Goal: Task Accomplishment & Management: Manage account settings

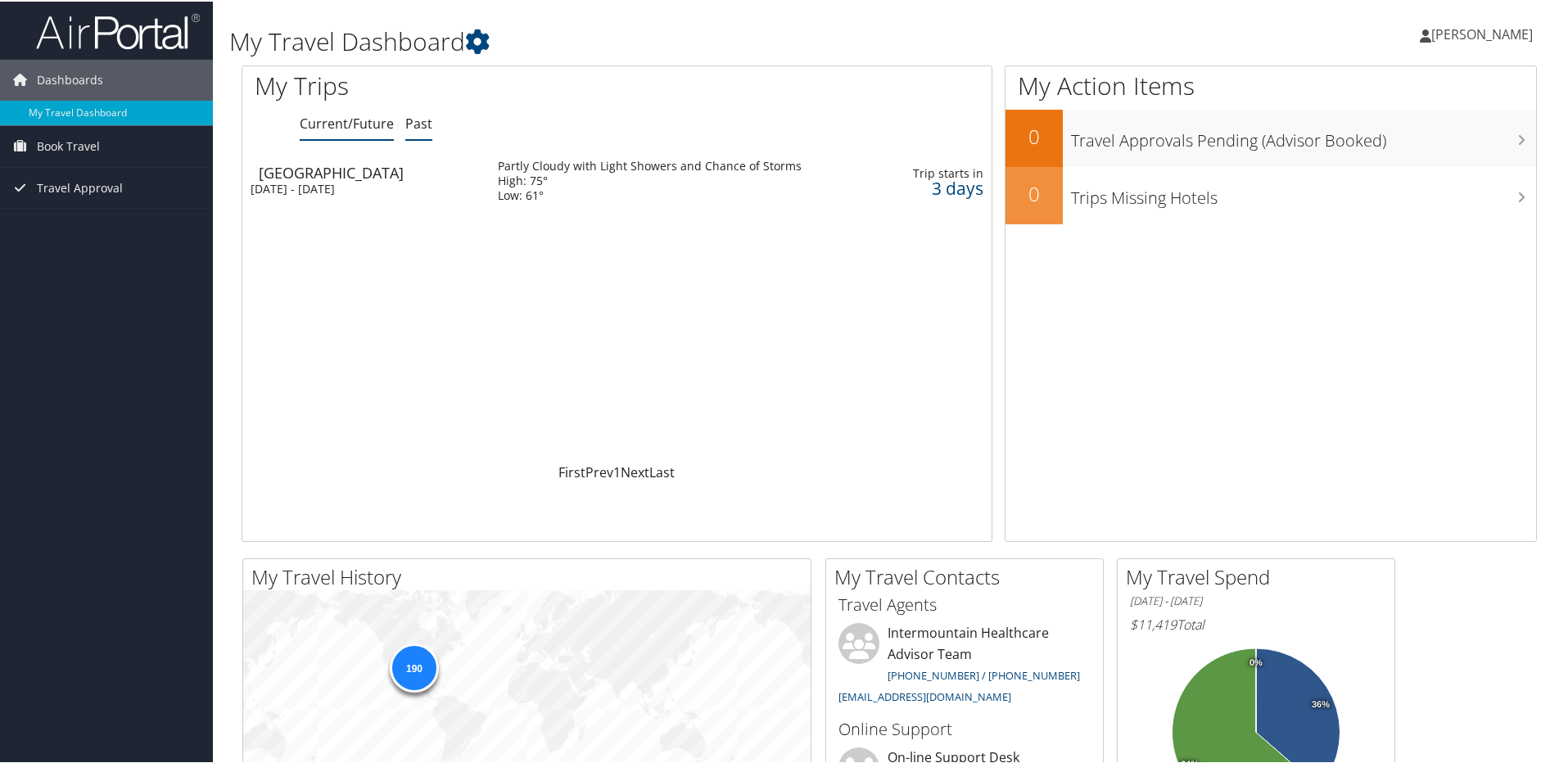
click at [428, 119] on link "Past" at bounding box center [418, 122] width 27 height 18
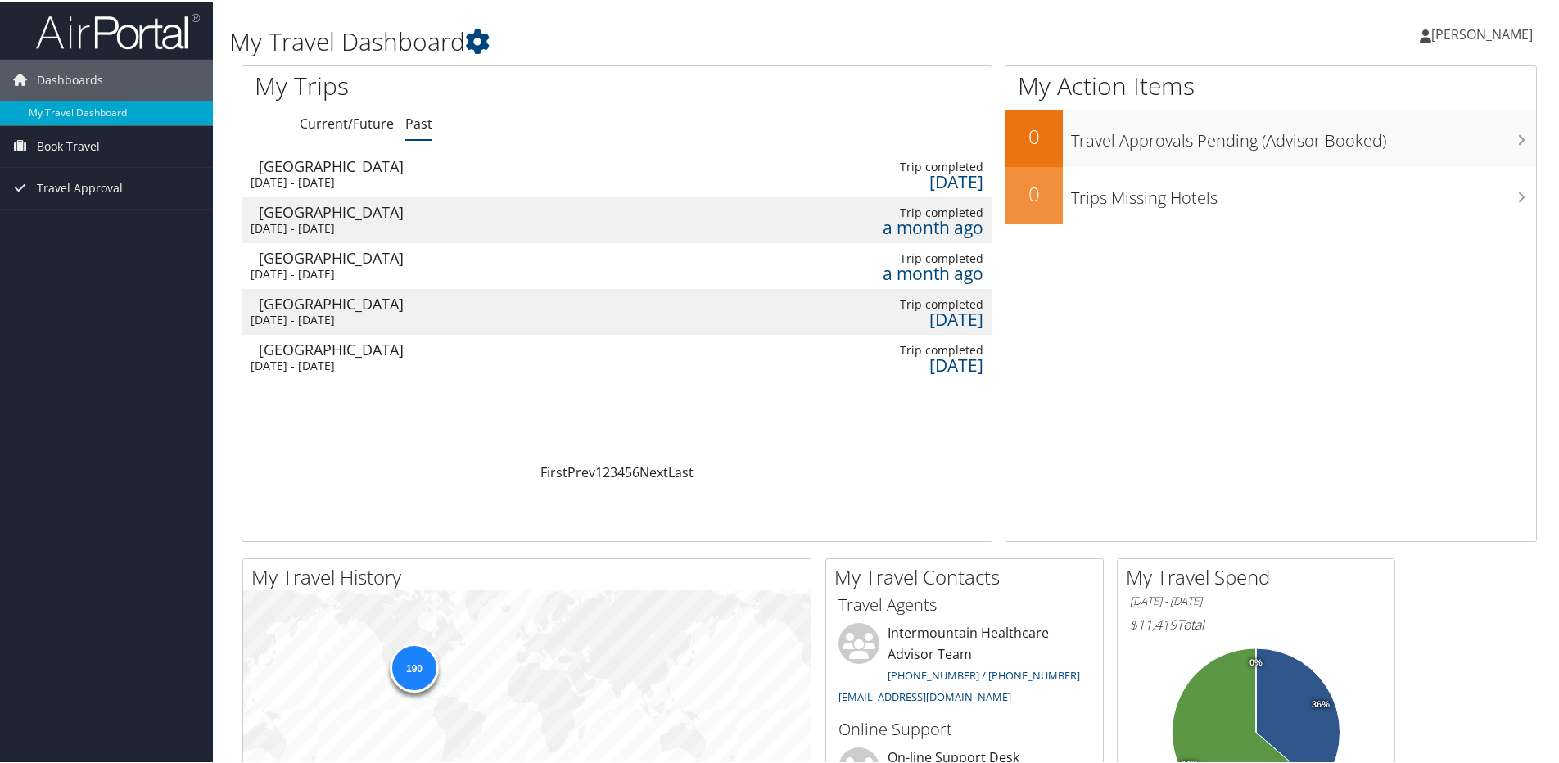
click at [500, 224] on td at bounding box center [658, 219] width 375 height 46
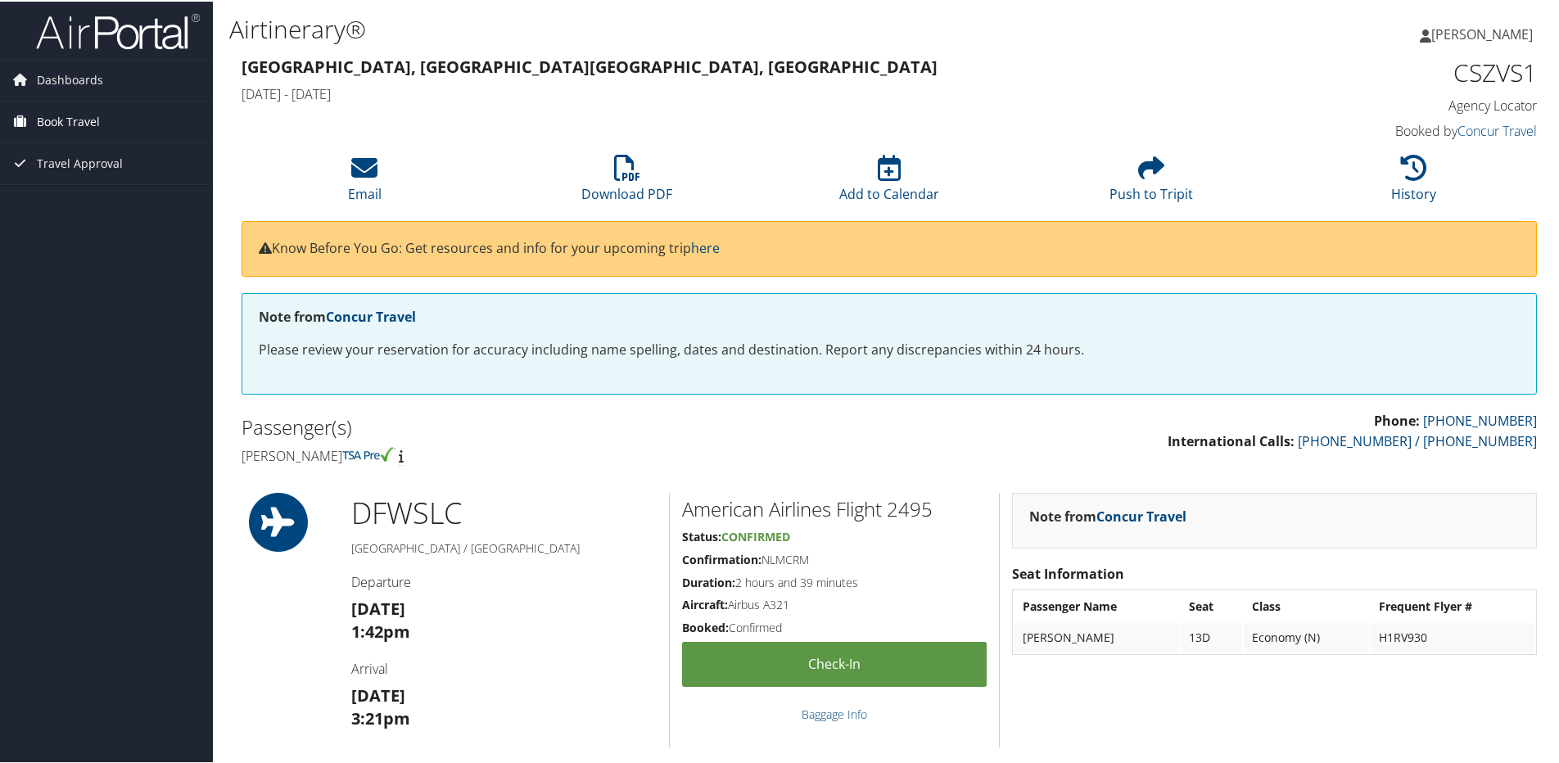
click at [69, 124] on span "Book Travel" at bounding box center [68, 120] width 63 height 41
click at [71, 77] on span "Dashboards" at bounding box center [70, 78] width 66 height 41
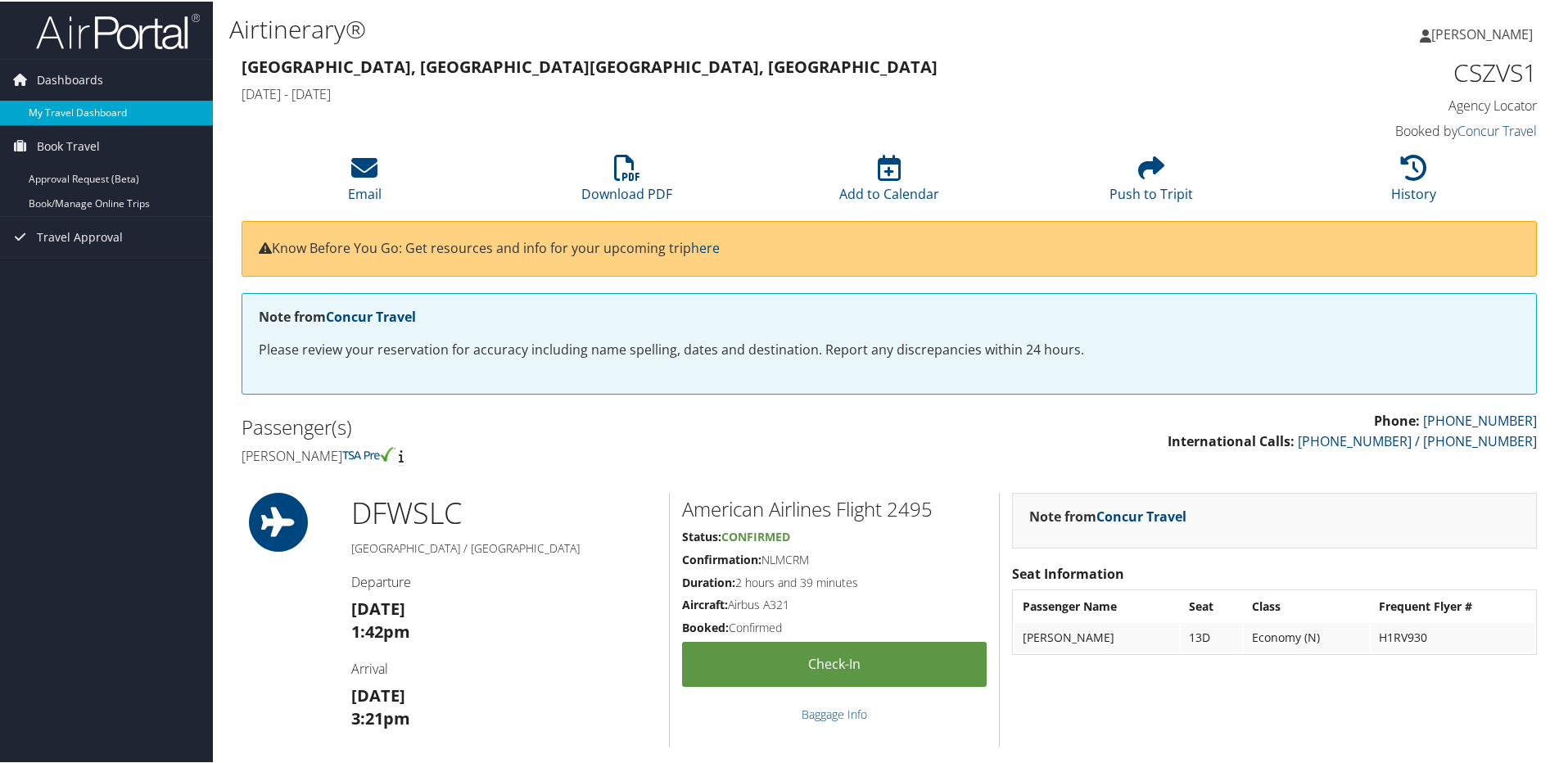
click at [48, 102] on link "My Travel Dashboard" at bounding box center [106, 111] width 213 height 25
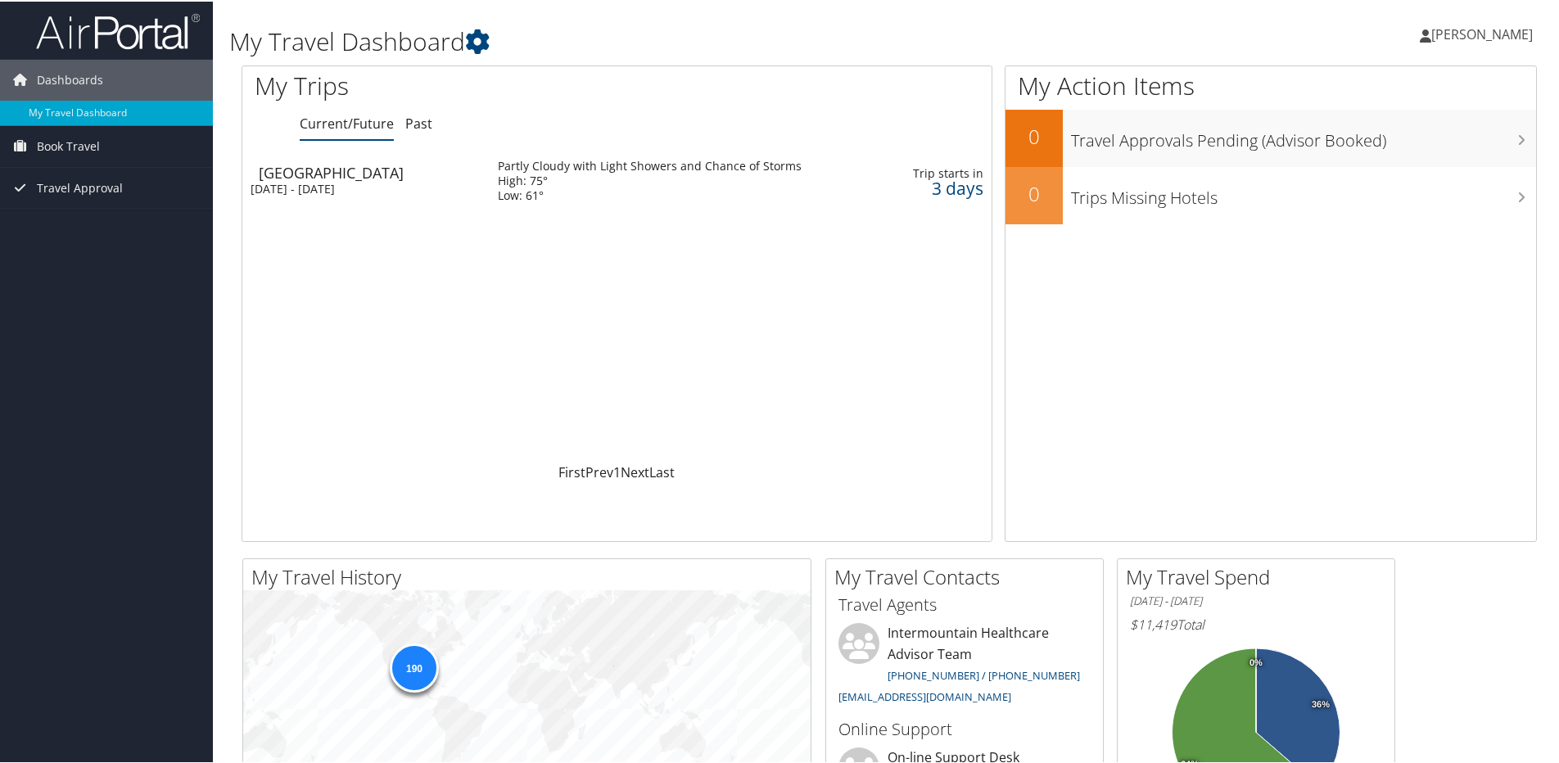
click at [1505, 34] on span "[PERSON_NAME]" at bounding box center [1483, 33] width 102 height 18
click at [1442, 94] on link "My Settings" at bounding box center [1439, 90] width 183 height 28
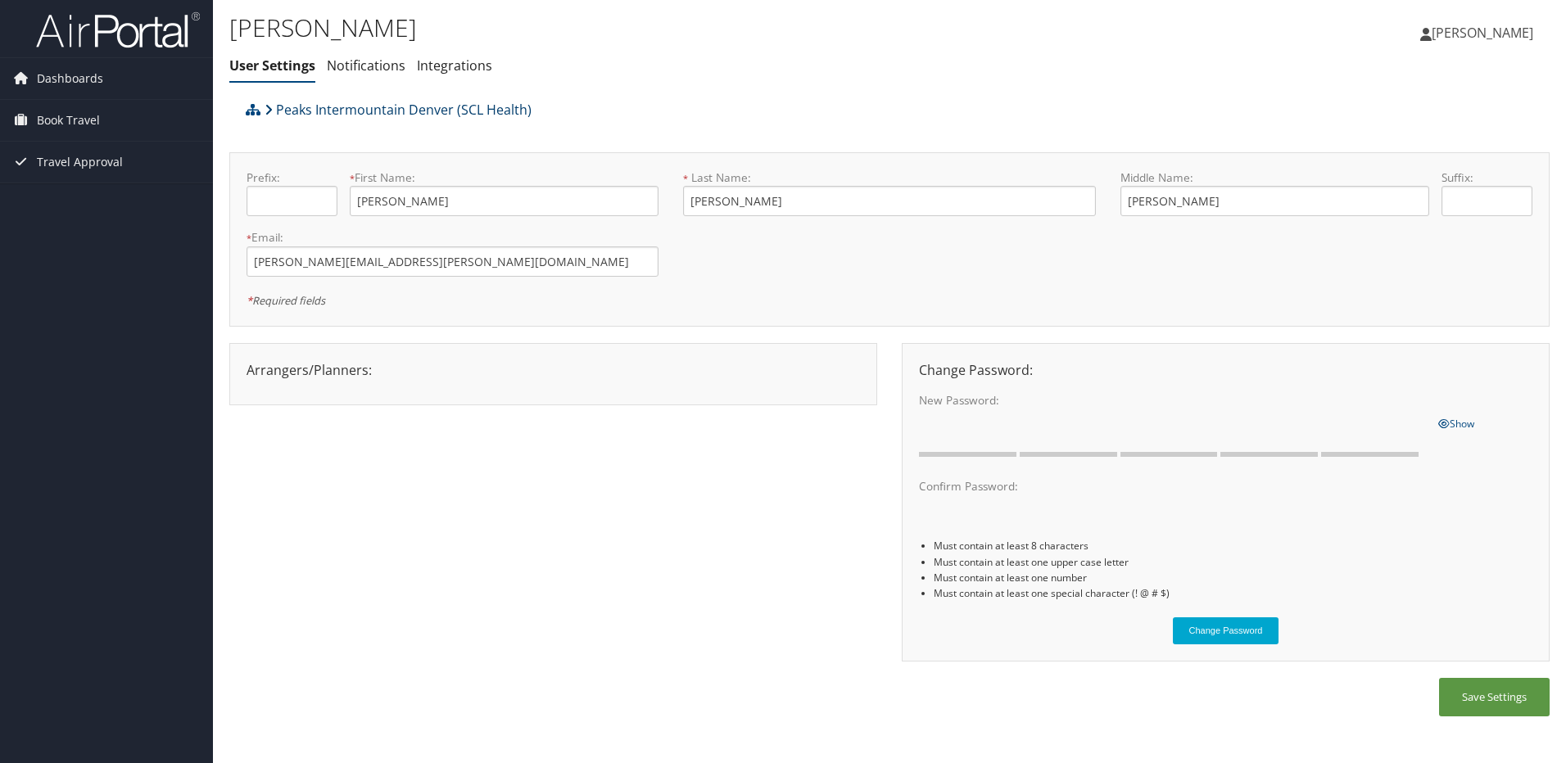
click at [269, 109] on icon at bounding box center [269, 109] width 8 height 13
click at [362, 70] on link "Notifications" at bounding box center [366, 66] width 79 height 18
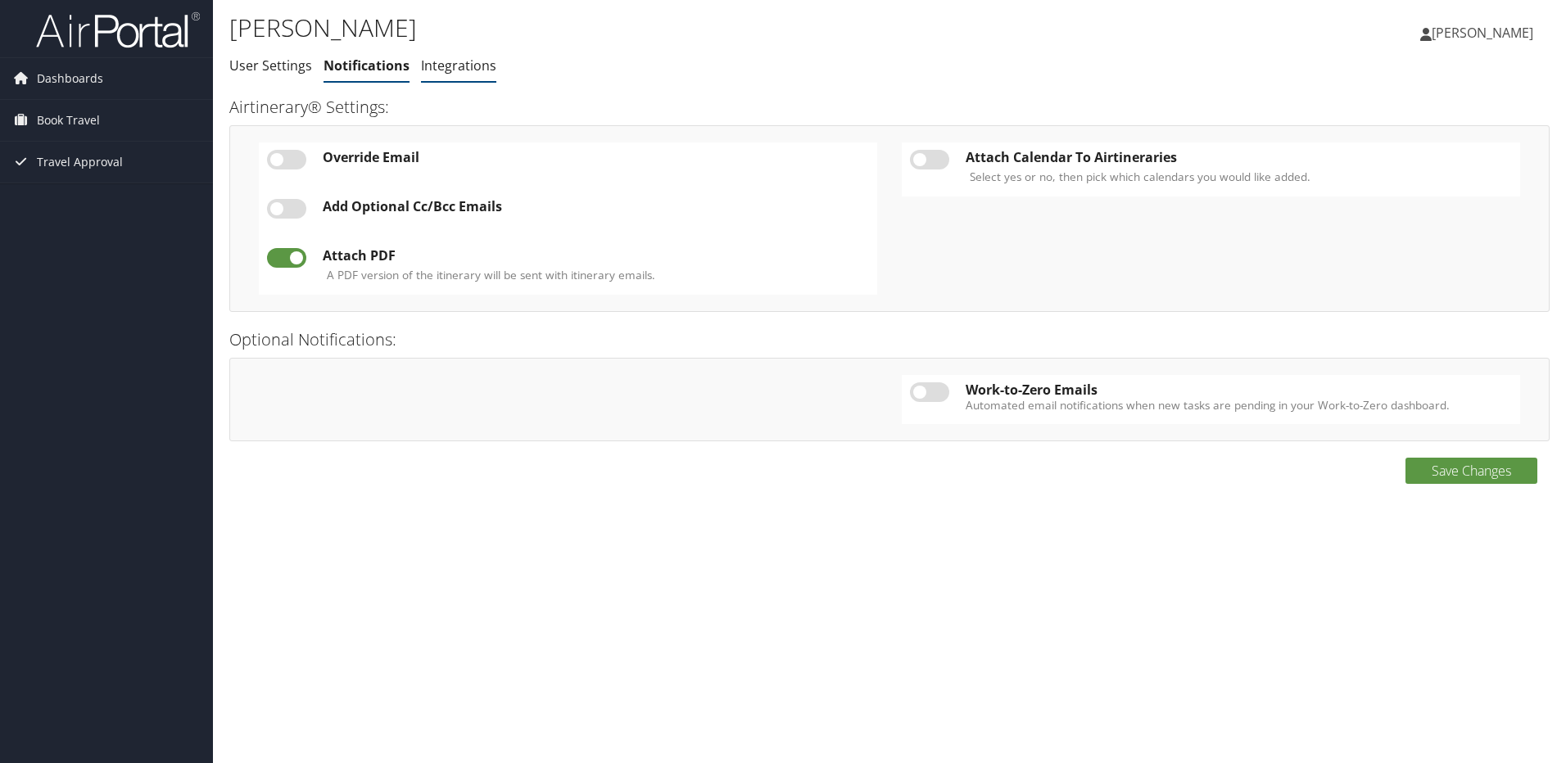
click at [447, 75] on li "Integrations" at bounding box center [458, 66] width 75 height 29
click at [448, 68] on link "Integrations" at bounding box center [458, 66] width 75 height 18
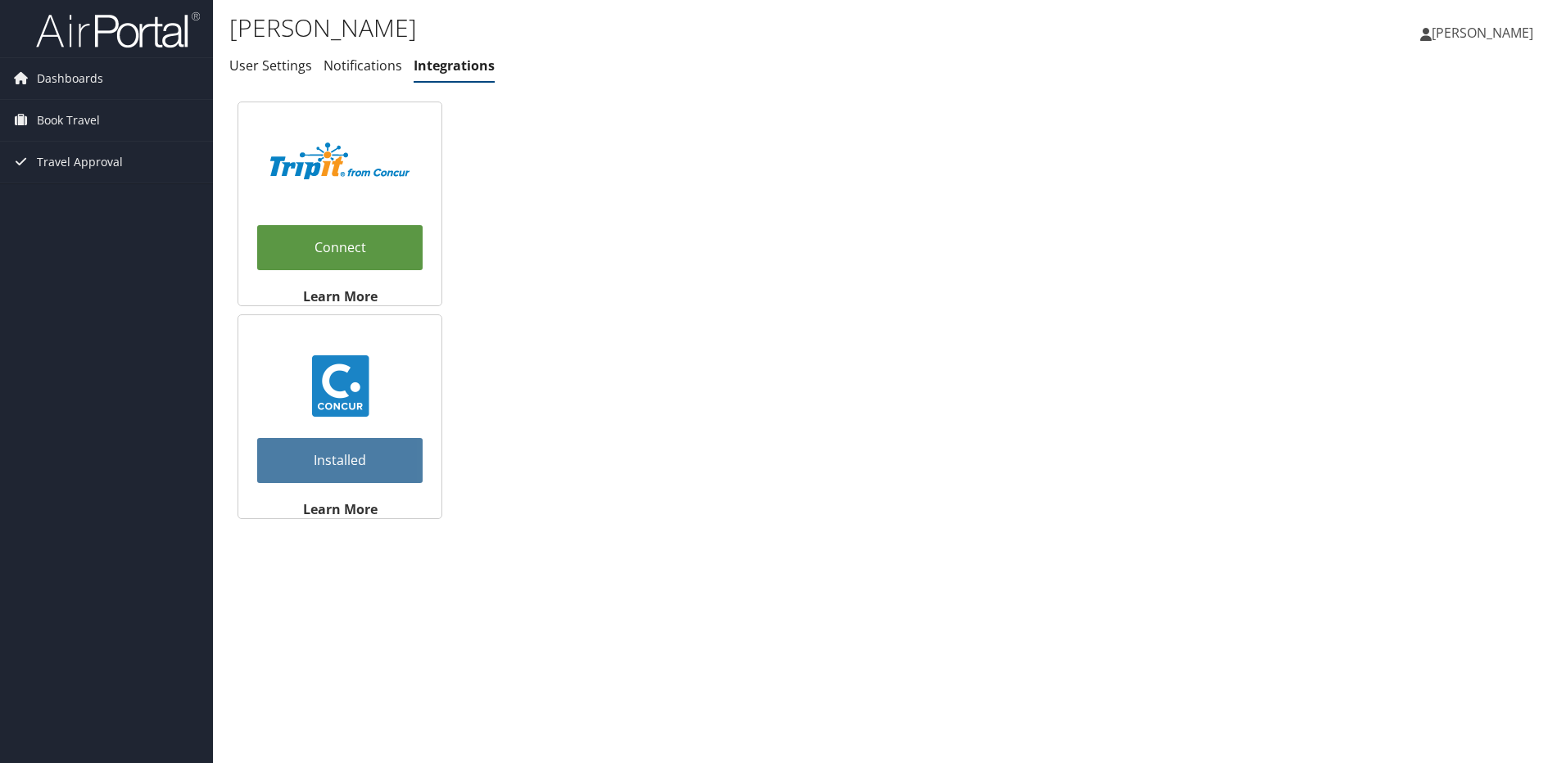
click at [1510, 28] on span "[PERSON_NAME]" at bounding box center [1483, 33] width 102 height 18
click at [1396, 147] on link "View Travel Profile" at bounding box center [1441, 146] width 183 height 28
